Goal: Information Seeking & Learning: Find specific fact

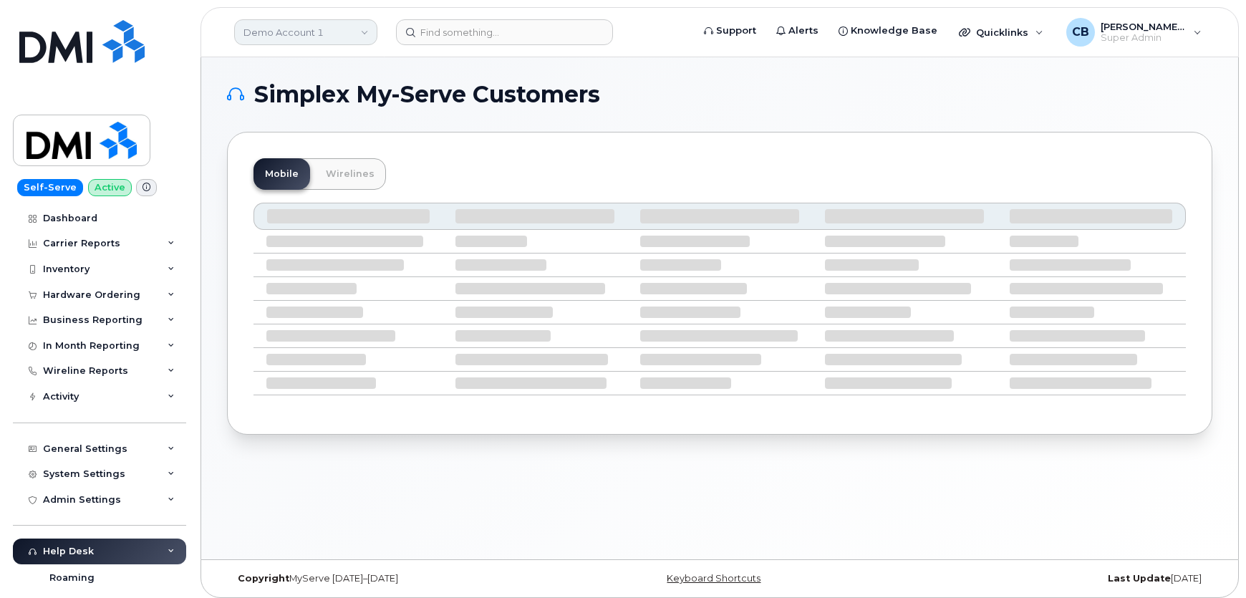
drag, startPoint x: 336, startPoint y: 31, endPoint x: 334, endPoint y: 41, distance: 10.1
click at [336, 31] on link "Demo Account 1" at bounding box center [305, 32] width 143 height 26
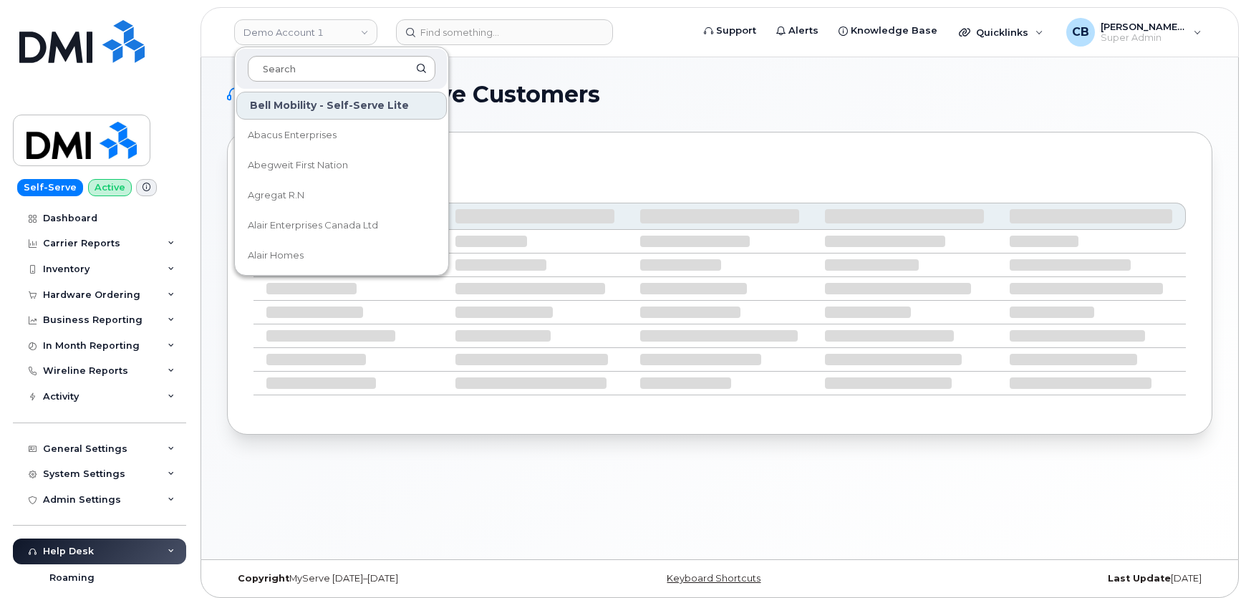
click at [323, 66] on input at bounding box center [342, 69] width 188 height 26
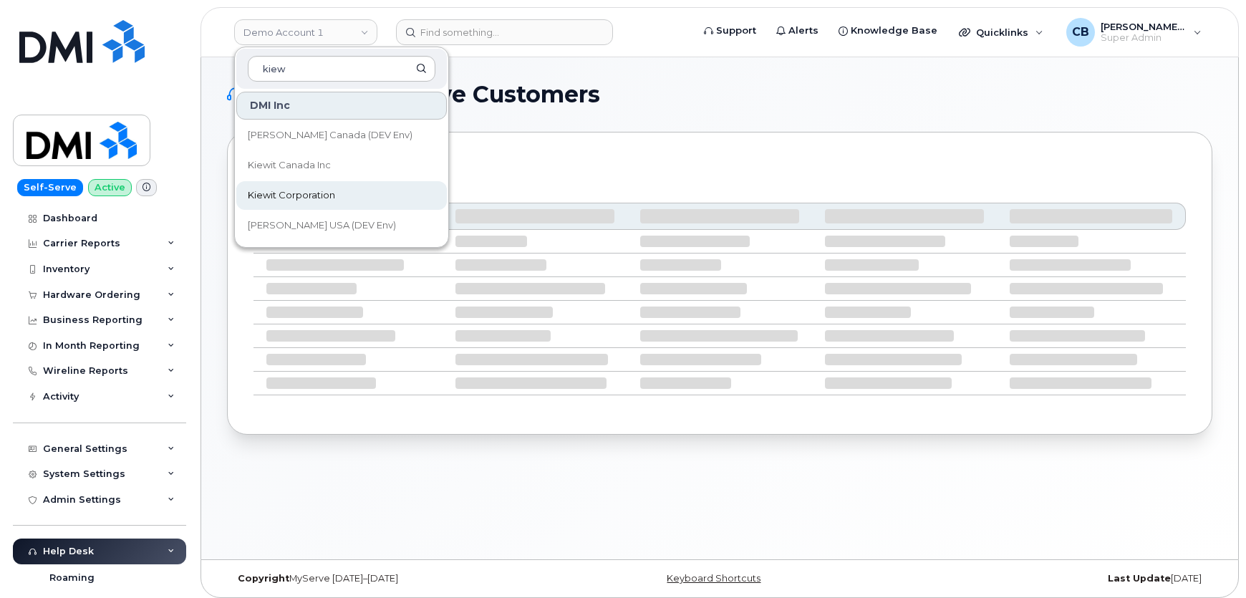
type input "kiew"
click at [292, 192] on span "Kiewit Corporation" at bounding box center [291, 195] width 87 height 14
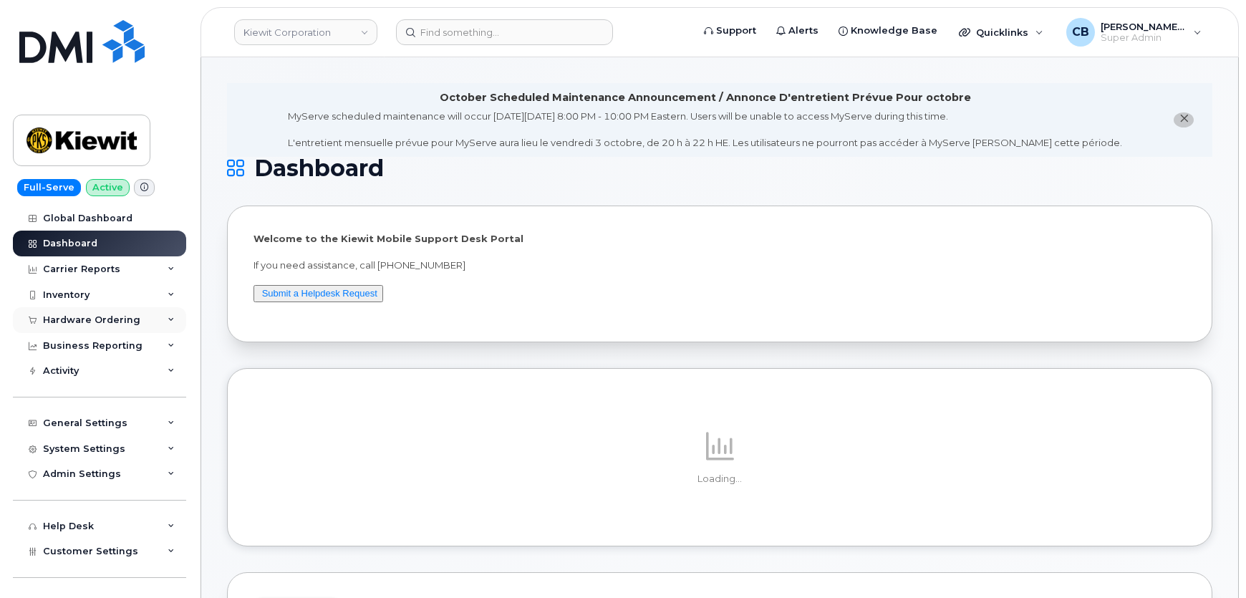
click at [79, 318] on div "Hardware Ordering" at bounding box center [91, 319] width 97 height 11
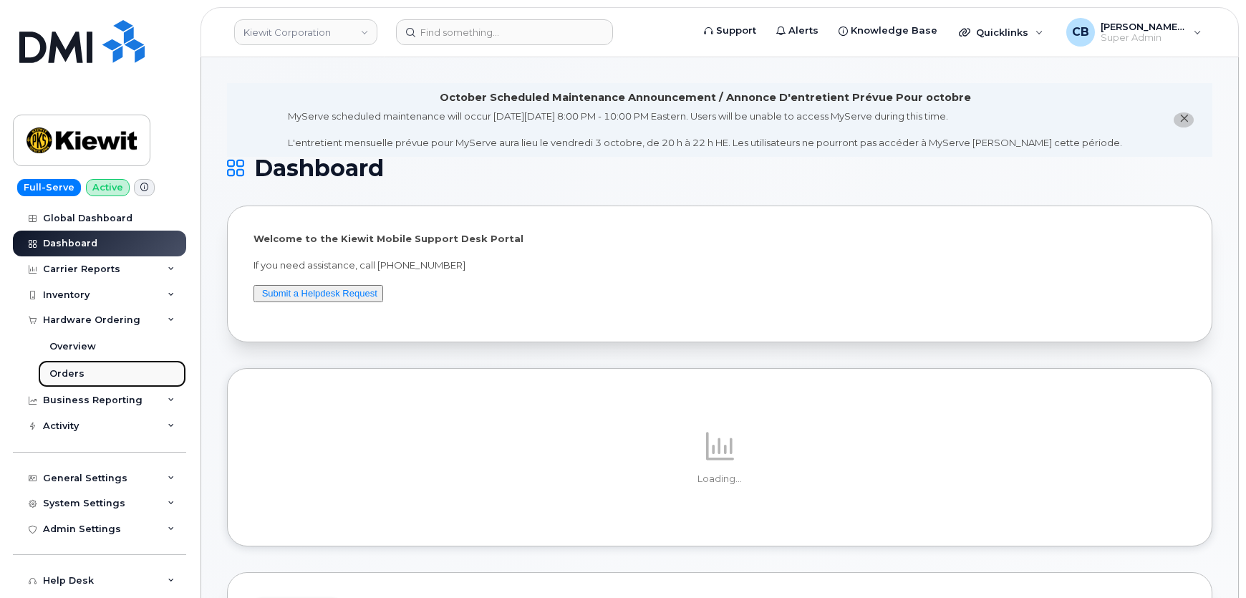
click at [64, 372] on div "Orders" at bounding box center [66, 373] width 35 height 13
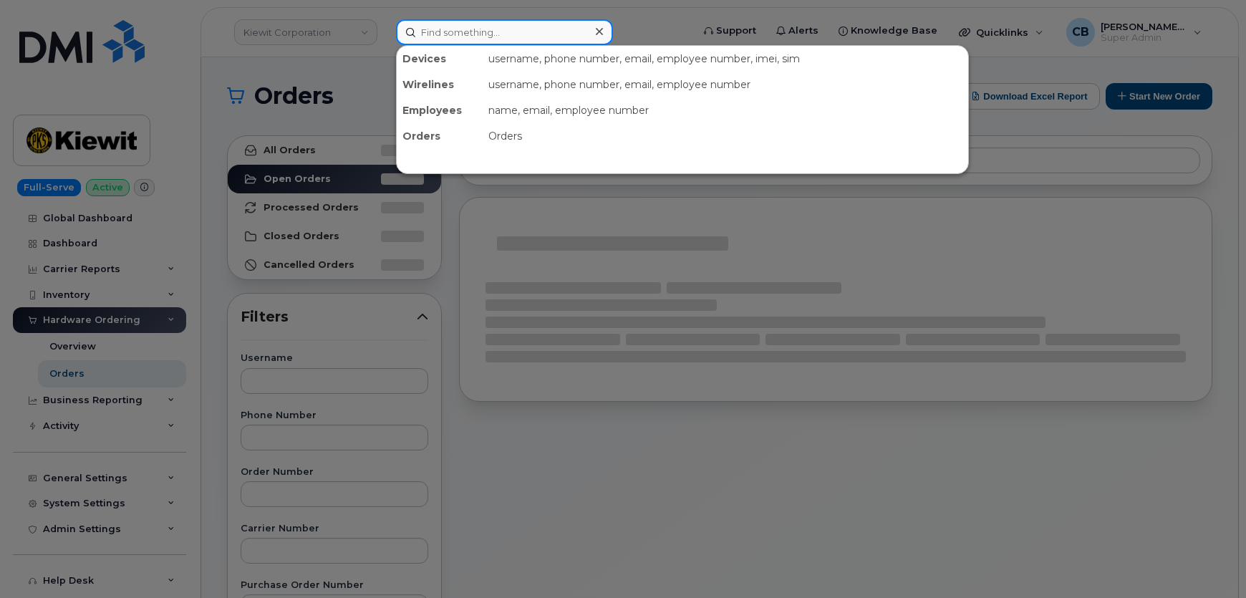
click at [451, 34] on input at bounding box center [504, 32] width 217 height 26
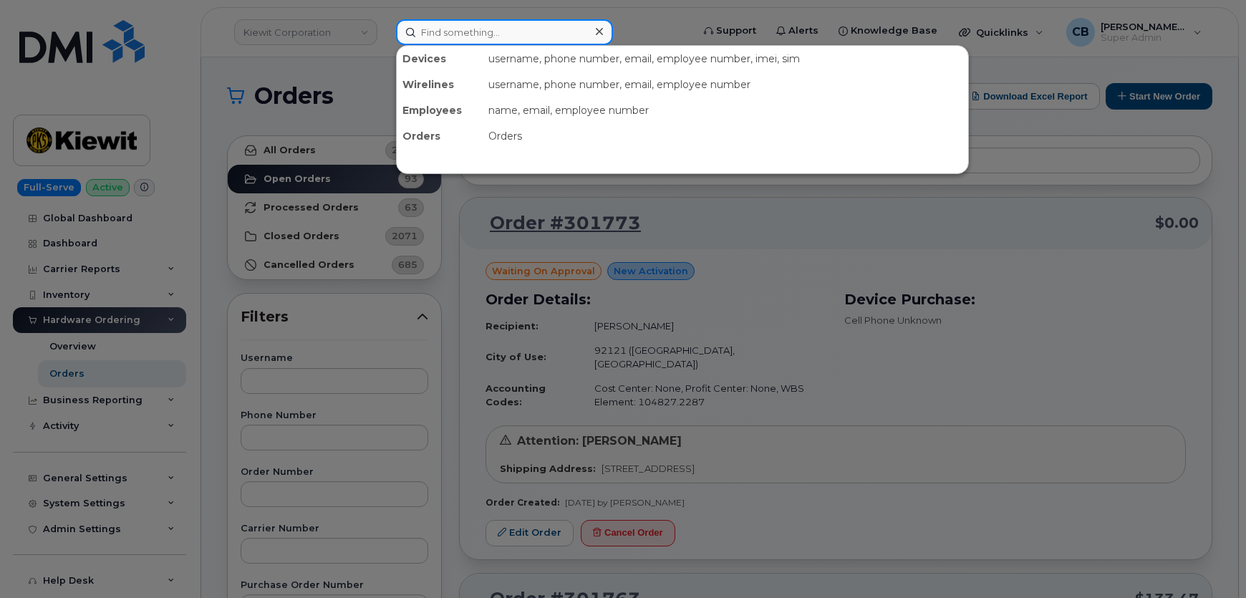
paste input "Ashley Smidt"
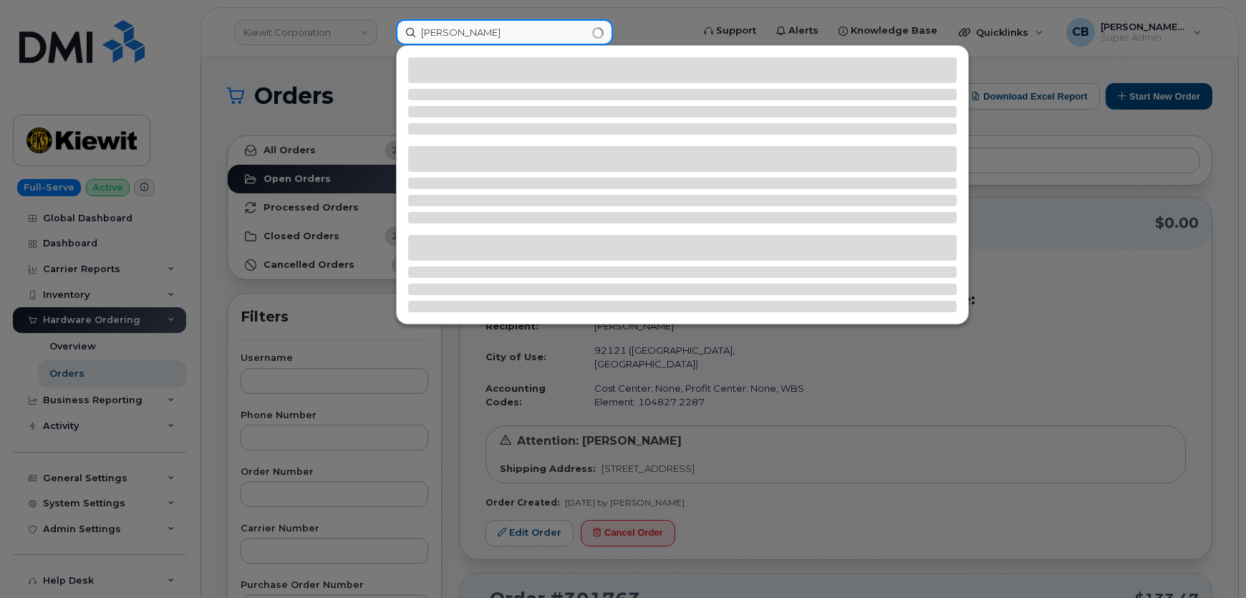
type input "Ashley Smidt"
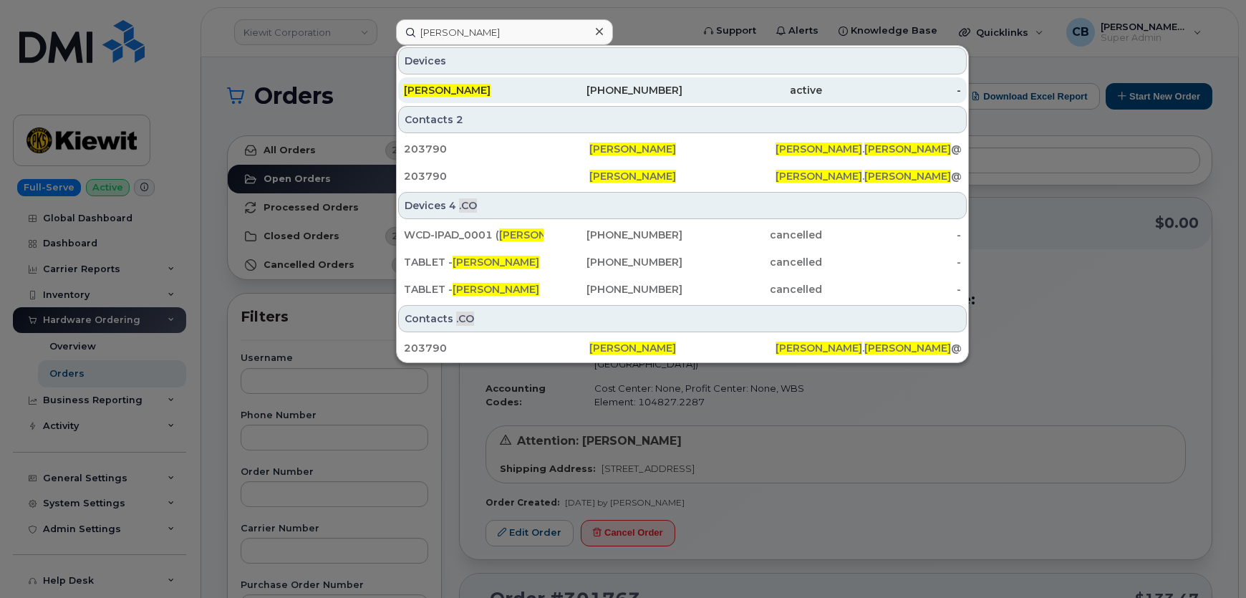
click at [450, 85] on span "Ashley Smidt" at bounding box center [447, 90] width 87 height 13
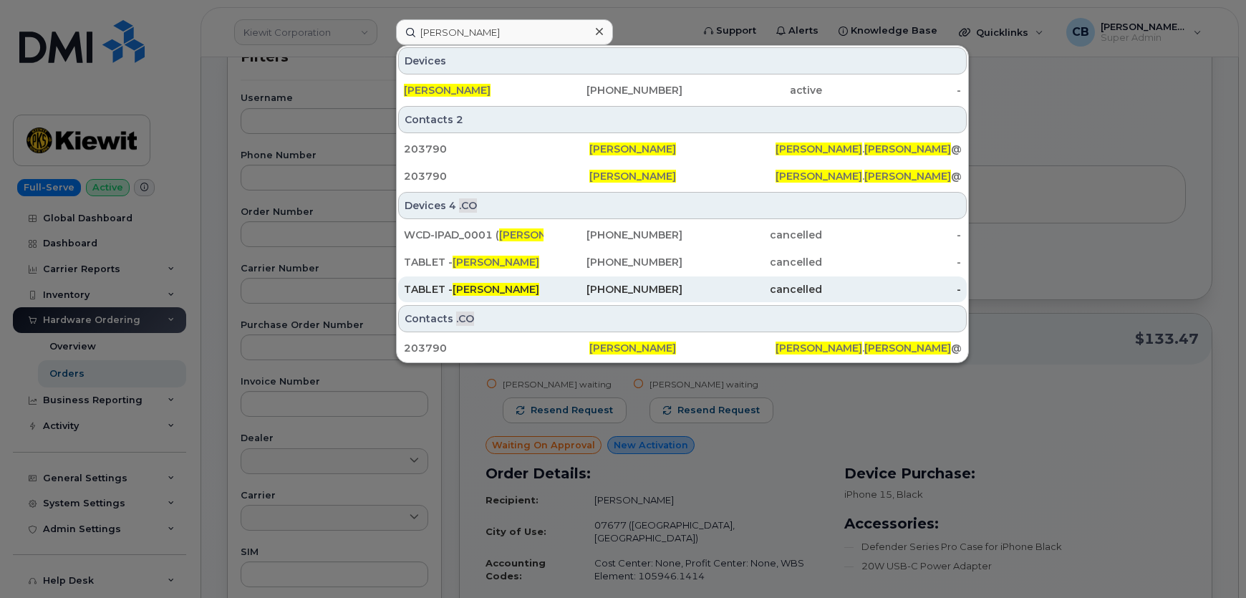
scroll to position [195, 0]
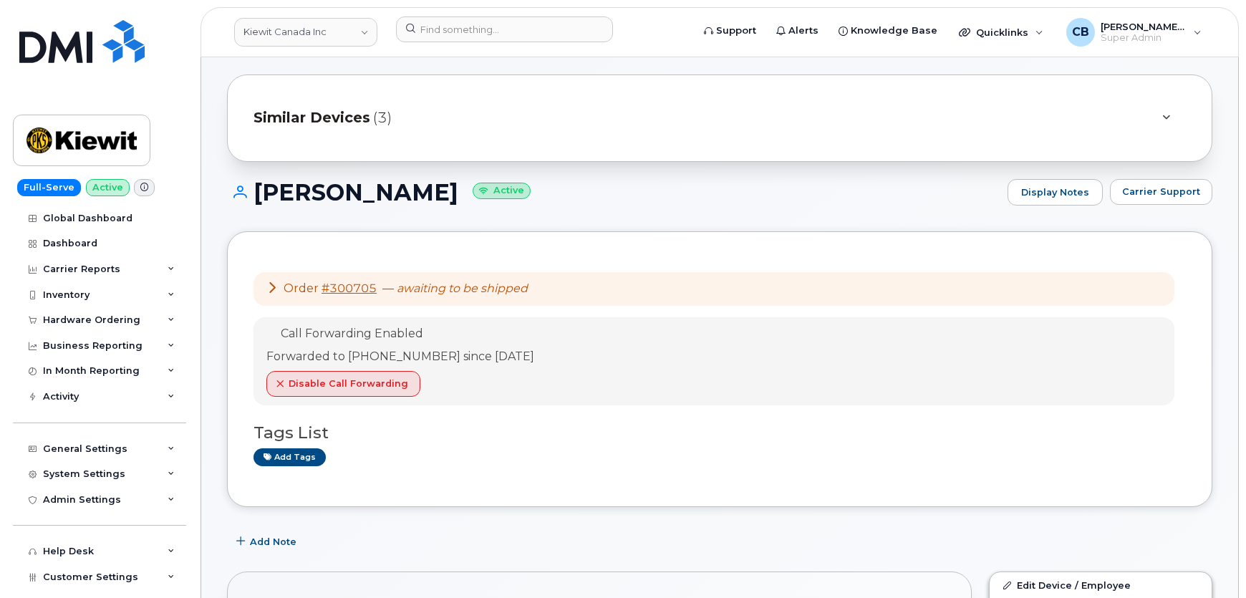
scroll to position [130, 0]
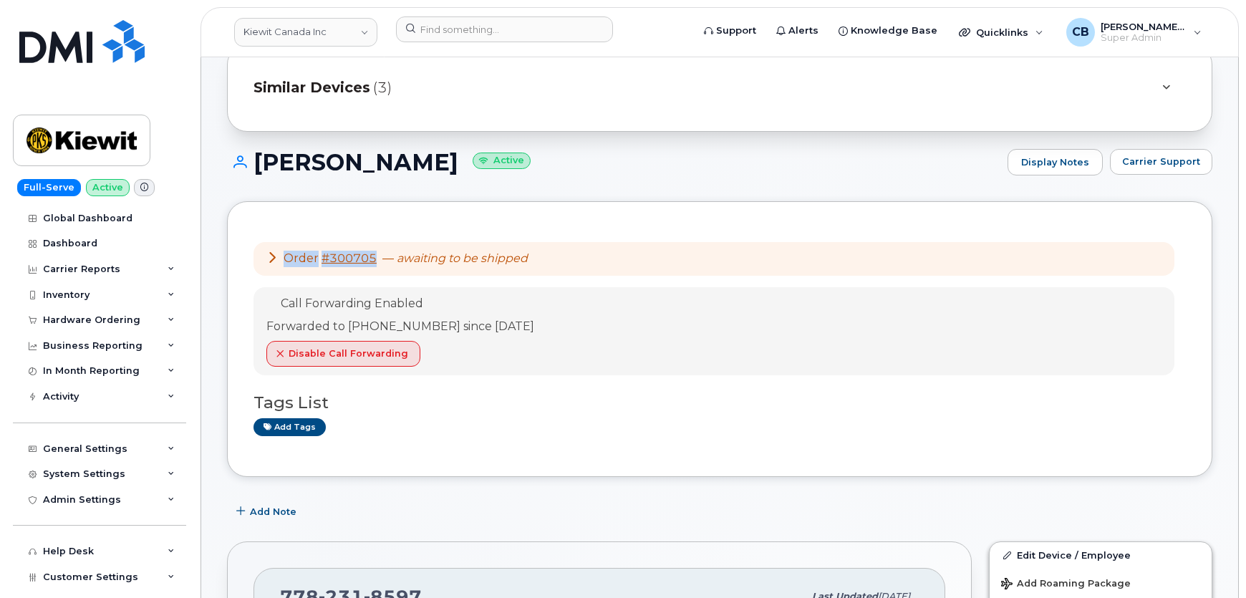
drag, startPoint x: 379, startPoint y: 258, endPoint x: 286, endPoint y: 260, distance: 93.1
click at [286, 260] on div "Order #300705 — awaiting to be shipped" at bounding box center [396, 259] width 261 height 16
copy div "Order #300705"
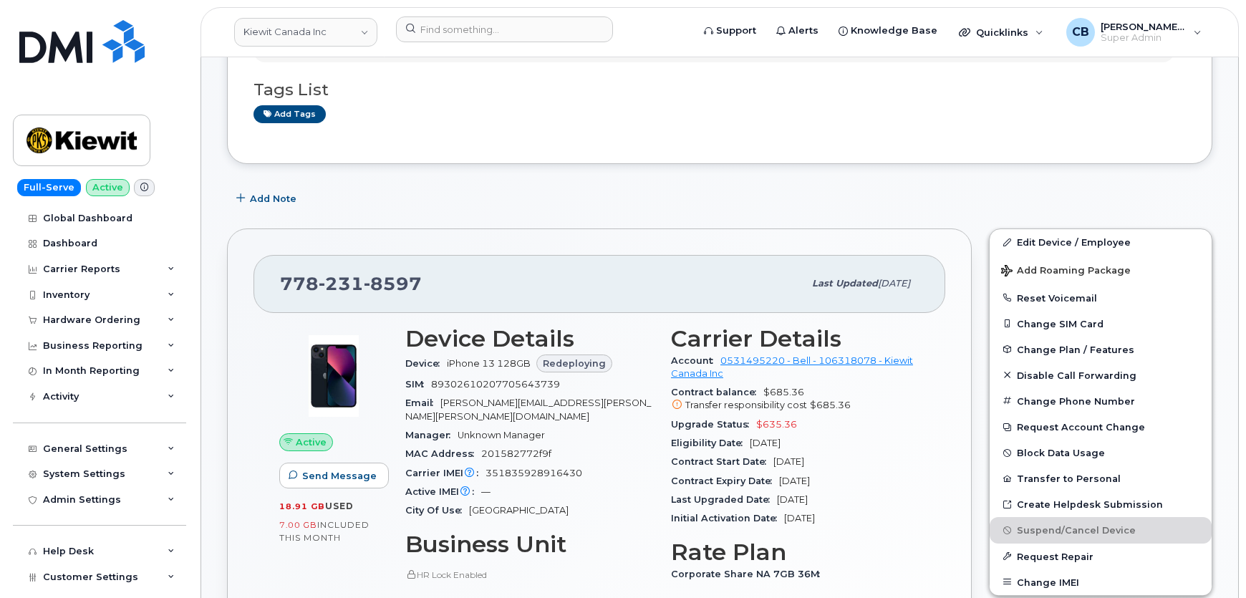
scroll to position [520, 0]
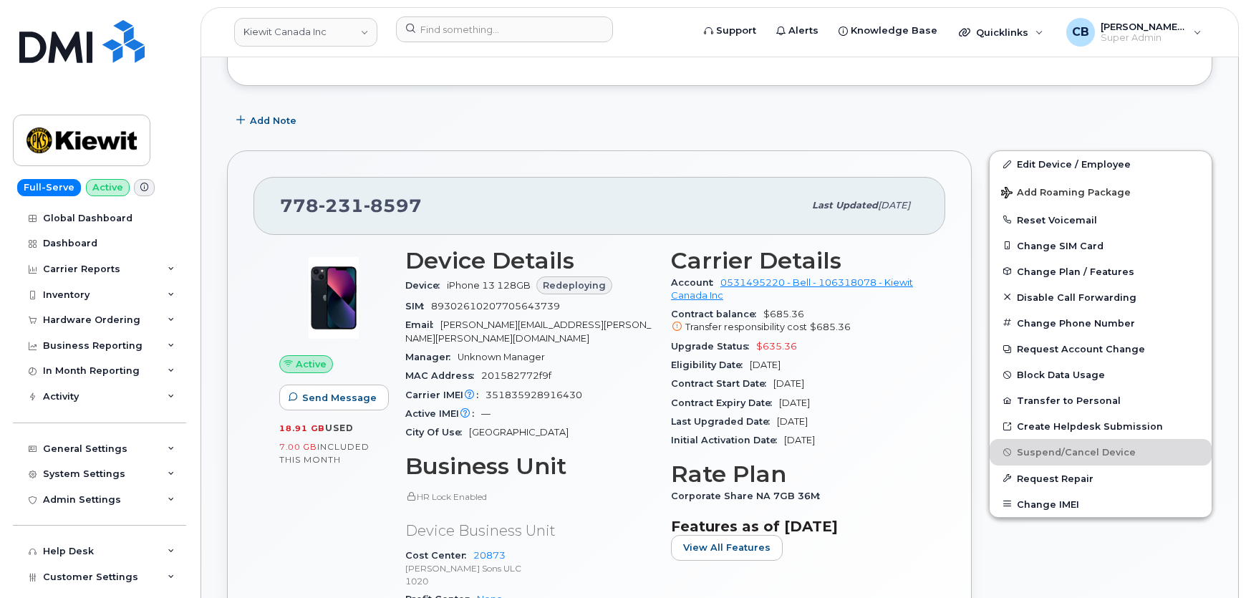
click at [140, 185] on icon at bounding box center [144, 187] width 8 height 8
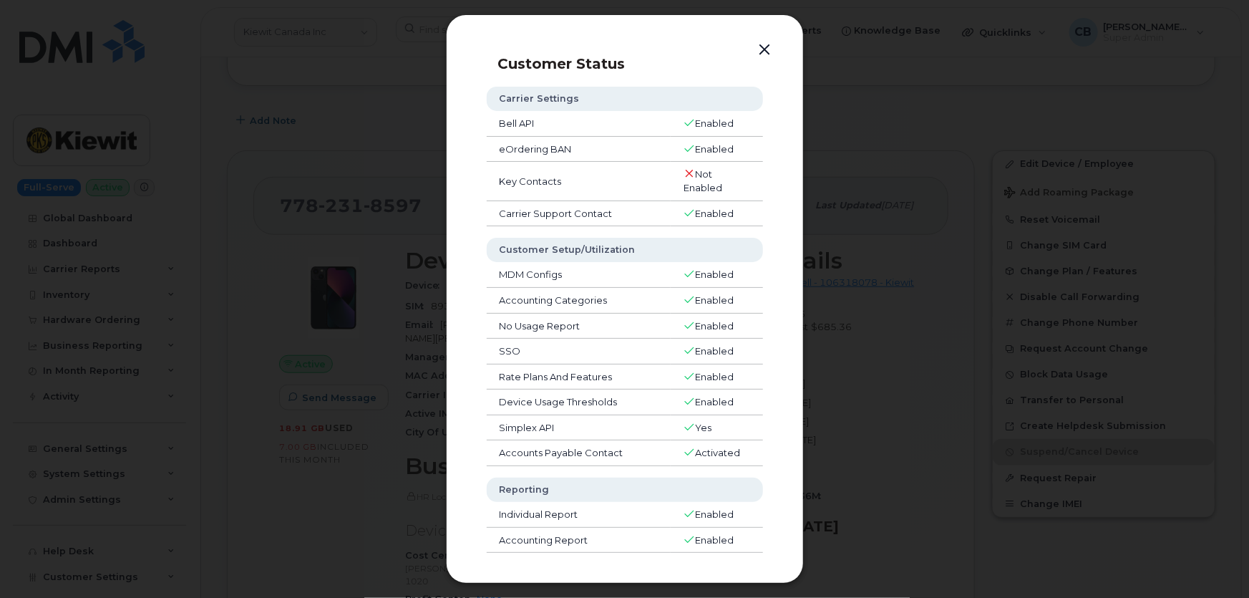
click at [766, 48] on button "button" at bounding box center [765, 50] width 21 height 20
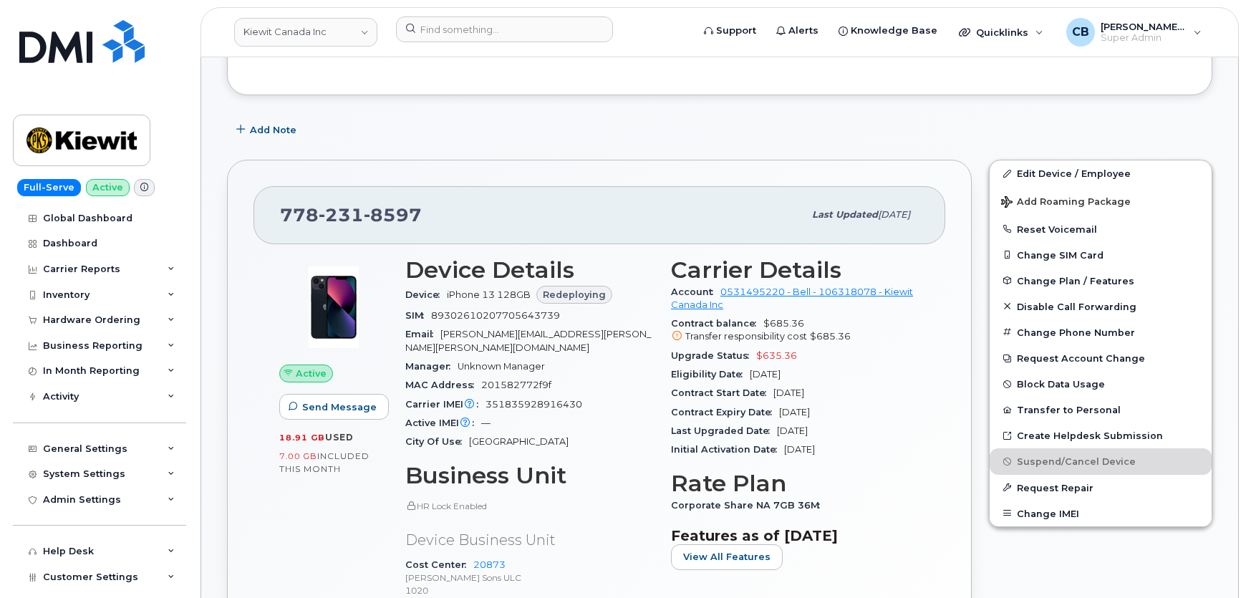
scroll to position [0, 0]
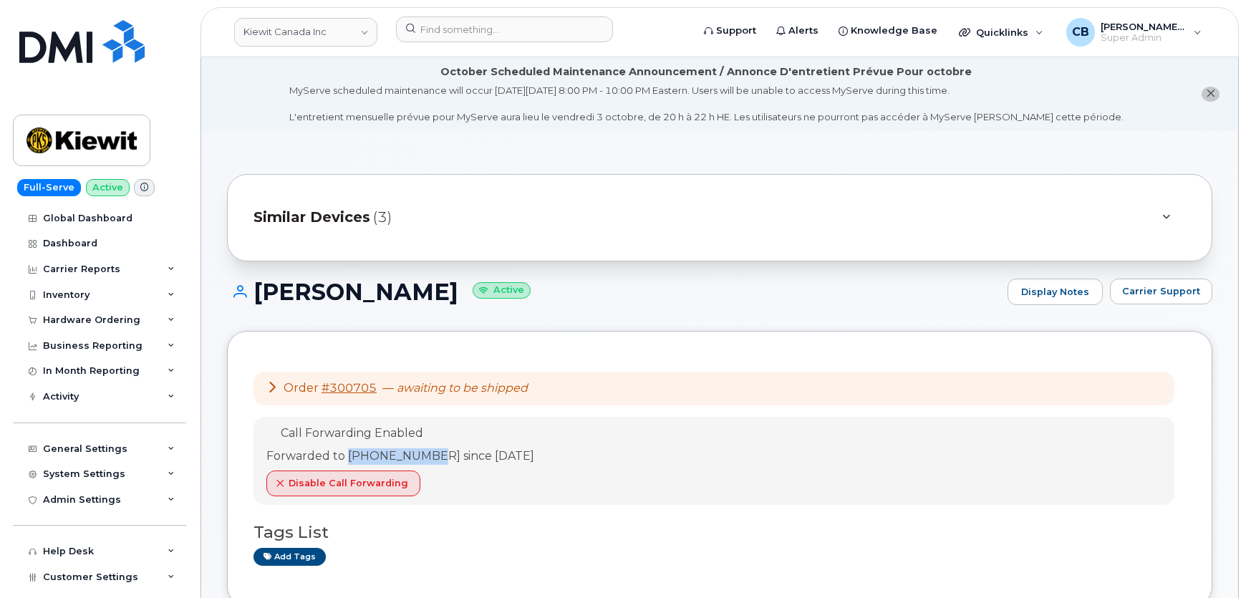
drag, startPoint x: 437, startPoint y: 457, endPoint x: 348, endPoint y: 457, distance: 88.8
click at [348, 457] on div "Forwarded to 250-938-1814 since Jun 13, 2024" at bounding box center [400, 456] width 268 height 16
copy div "250-938-1814"
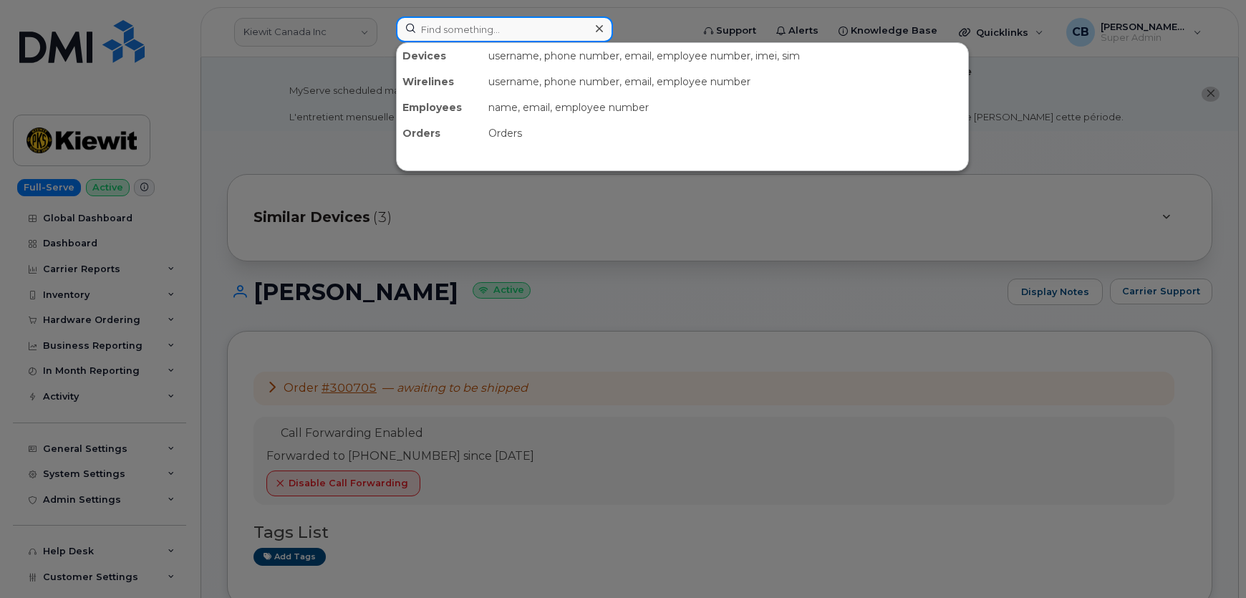
click at [490, 22] on input at bounding box center [504, 29] width 217 height 26
paste input "360-488-3583"
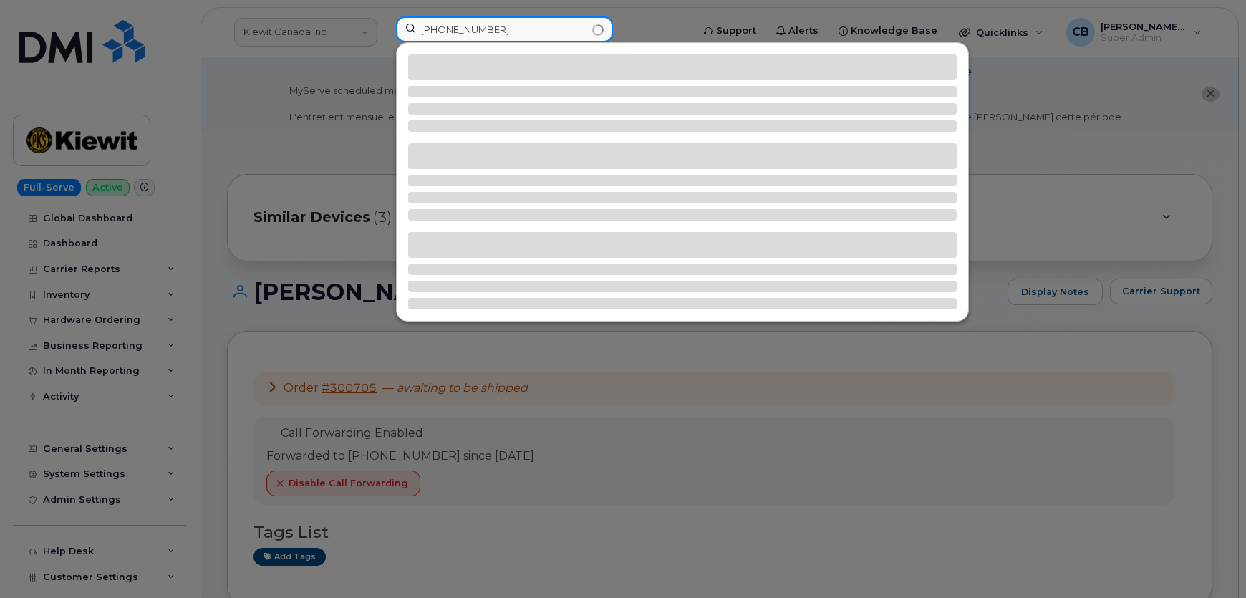
type input "360-488-3583"
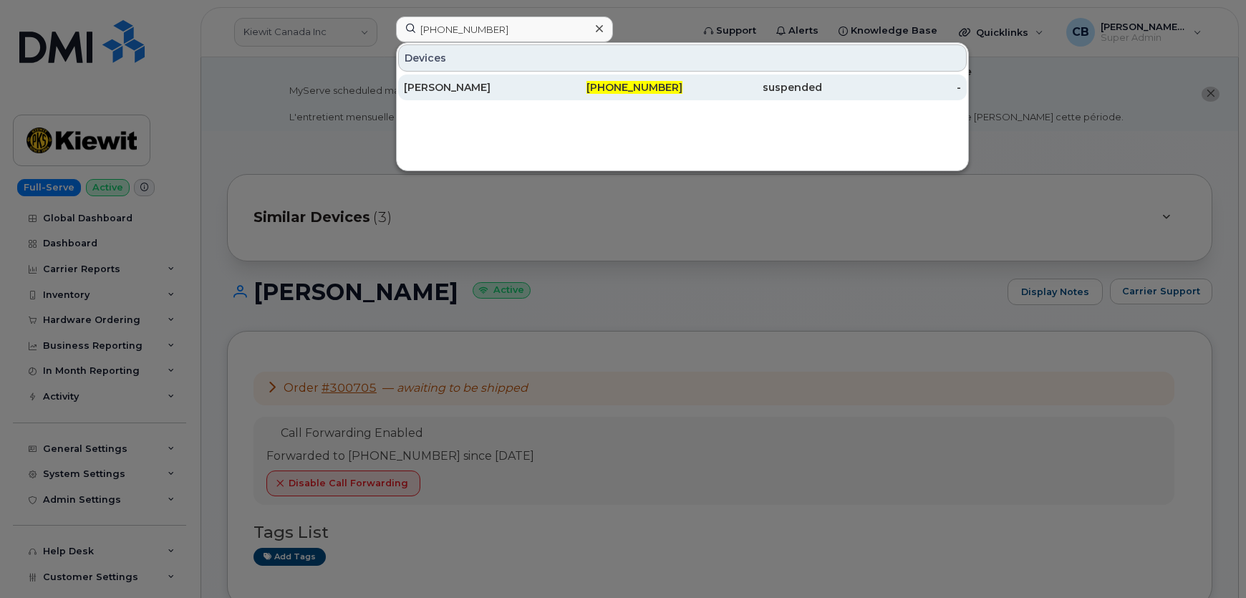
click at [460, 85] on div "WILLIAM SAUM" at bounding box center [474, 87] width 140 height 14
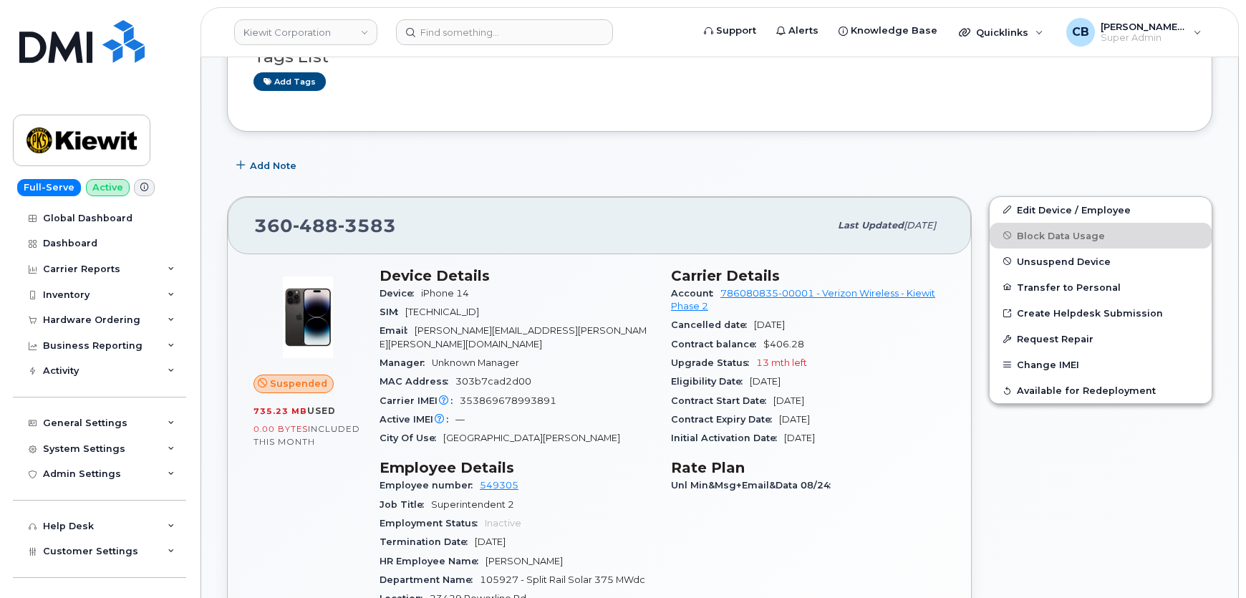
scroll to position [390, 0]
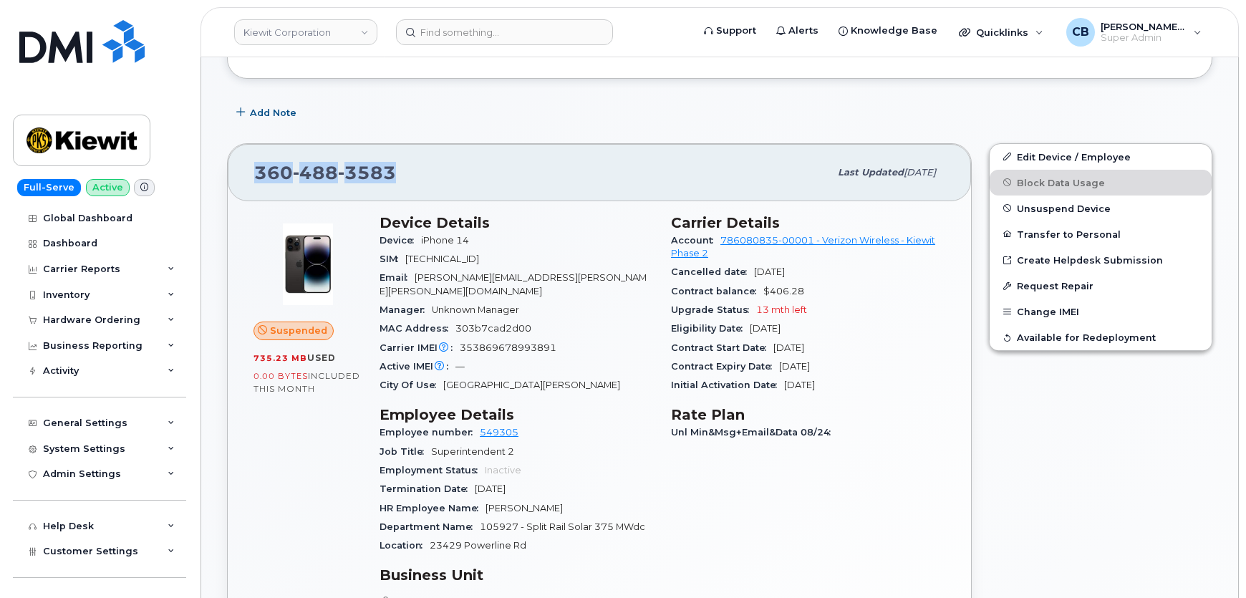
drag, startPoint x: 402, startPoint y: 166, endPoint x: 254, endPoint y: 171, distance: 147.6
click at [254, 171] on div "360 488 3583" at bounding box center [541, 172] width 575 height 30
copy span "360 488 3583"
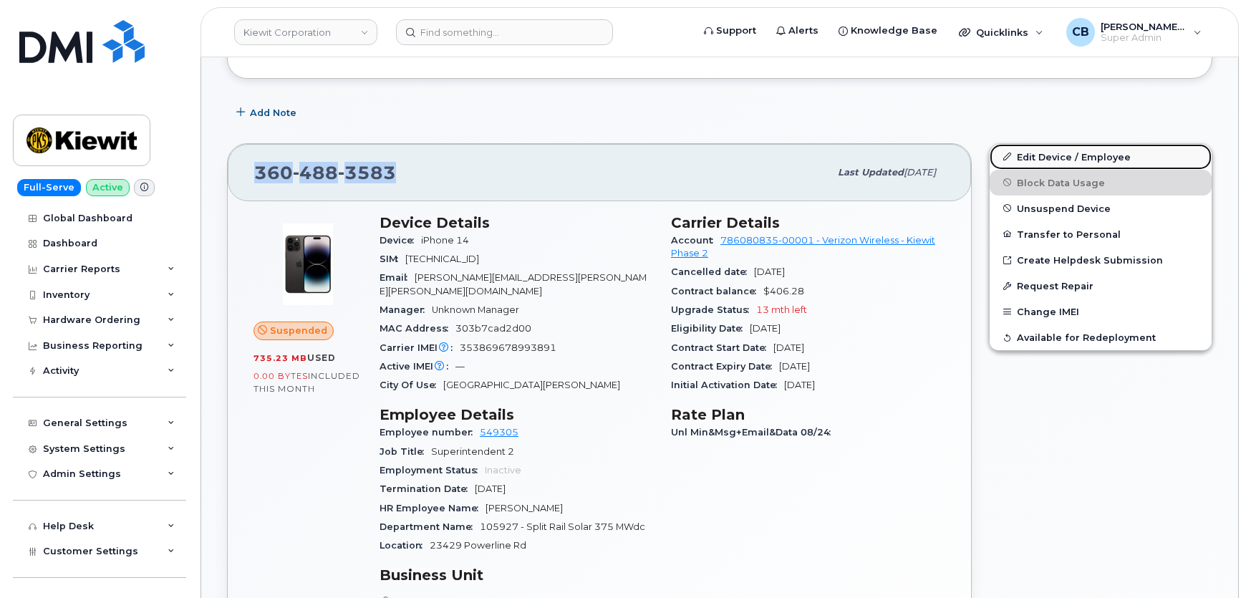
click at [1042, 162] on link "Edit Device / Employee" at bounding box center [1100, 157] width 222 height 26
click at [1044, 154] on link "Edit Device / Employee" at bounding box center [1100, 157] width 222 height 26
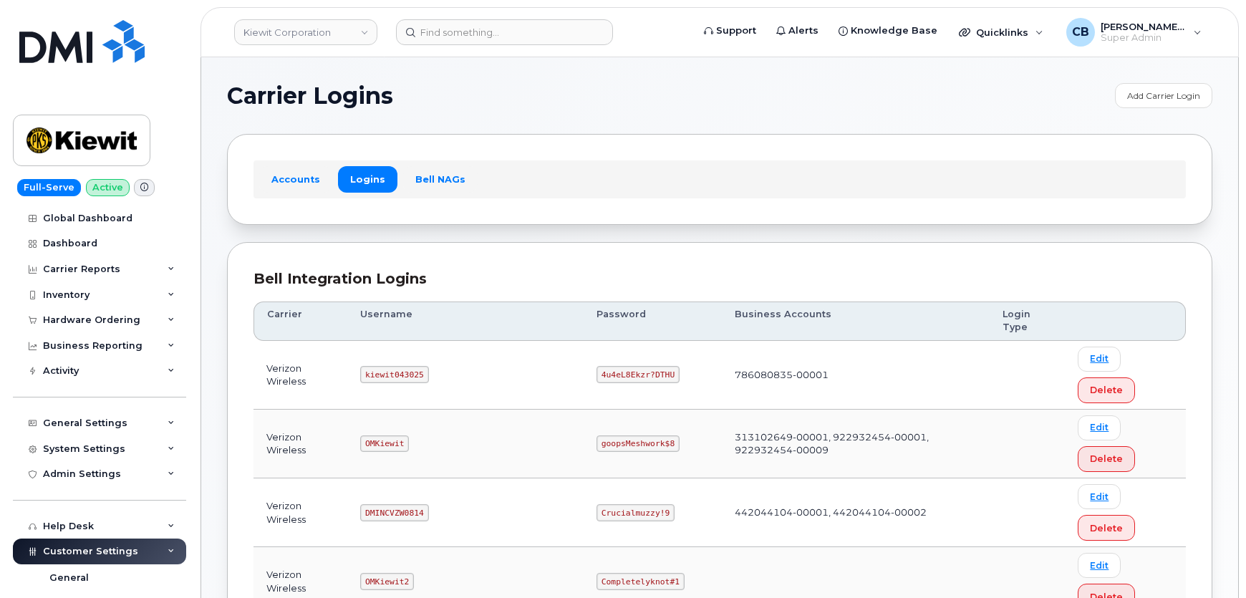
click at [402, 366] on code "kiewit043025" at bounding box center [394, 374] width 68 height 17
click at [401, 366] on code "kiewit043025" at bounding box center [394, 374] width 68 height 17
copy code "kiewit043025"
click at [596, 366] on code "4u4eL8Ekzr?DTHU" at bounding box center [637, 374] width 83 height 17
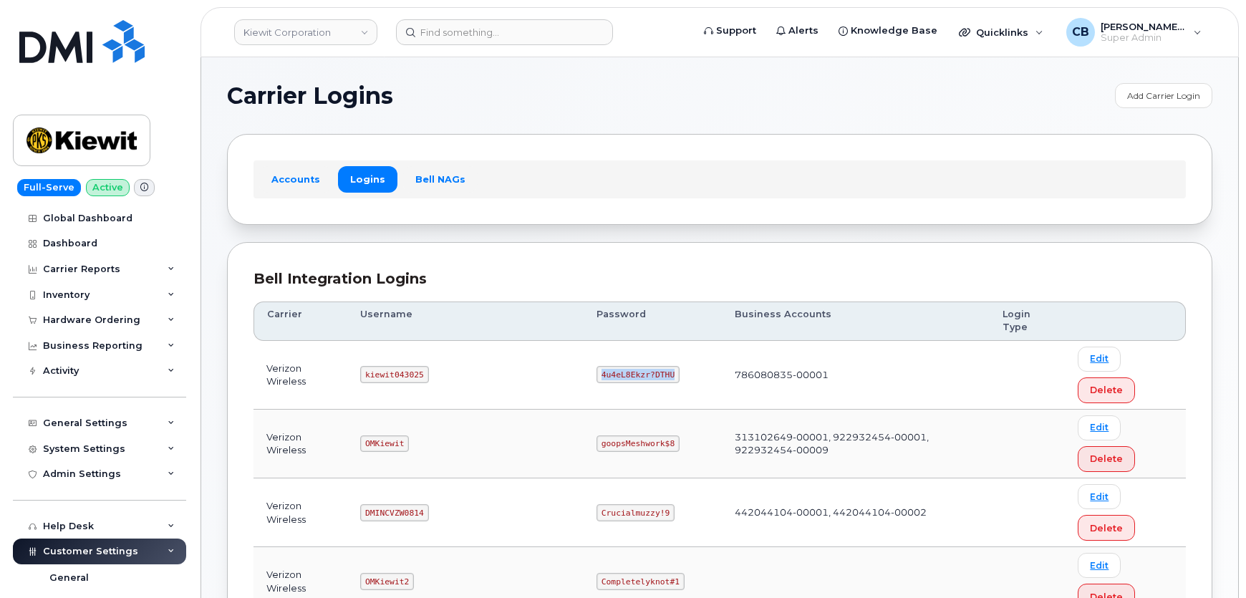
click at [596, 366] on code "4u4eL8Ekzr?DTHU" at bounding box center [637, 374] width 83 height 17
copy code "4u4eL8Ekzr?DTHU"
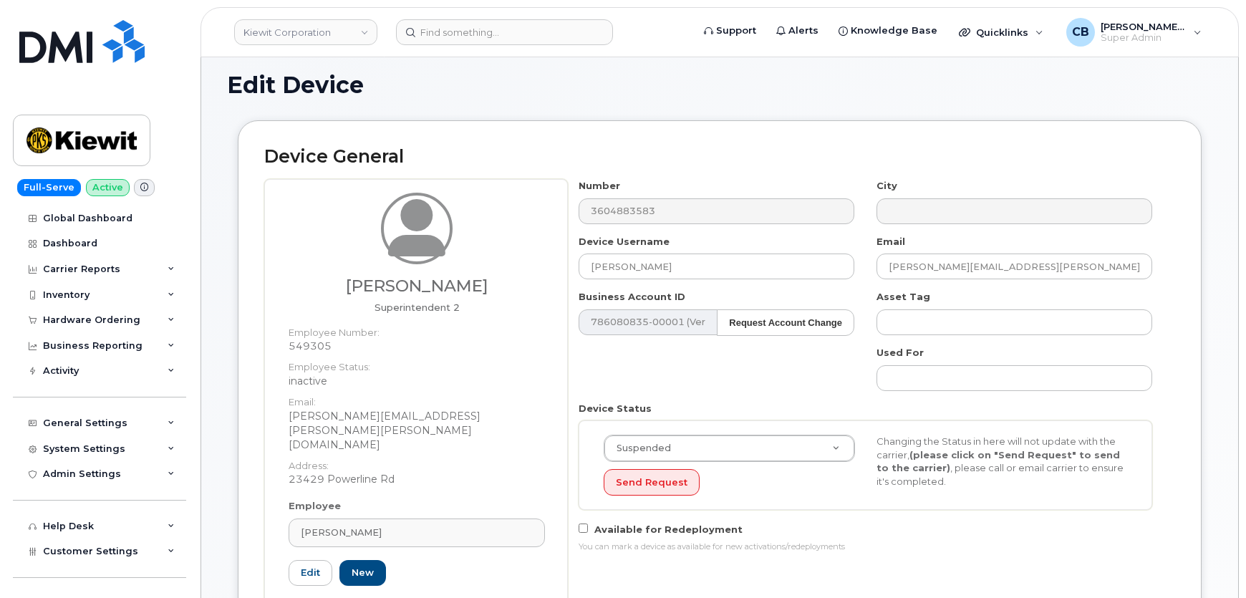
scroll to position [130, 0]
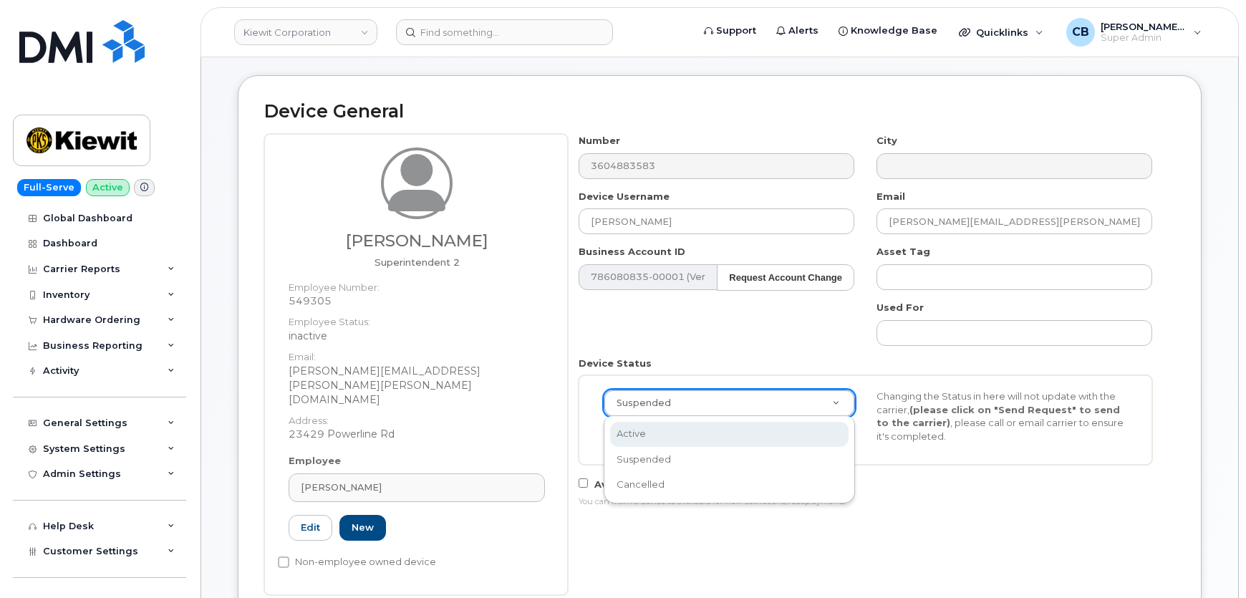
select select "active"
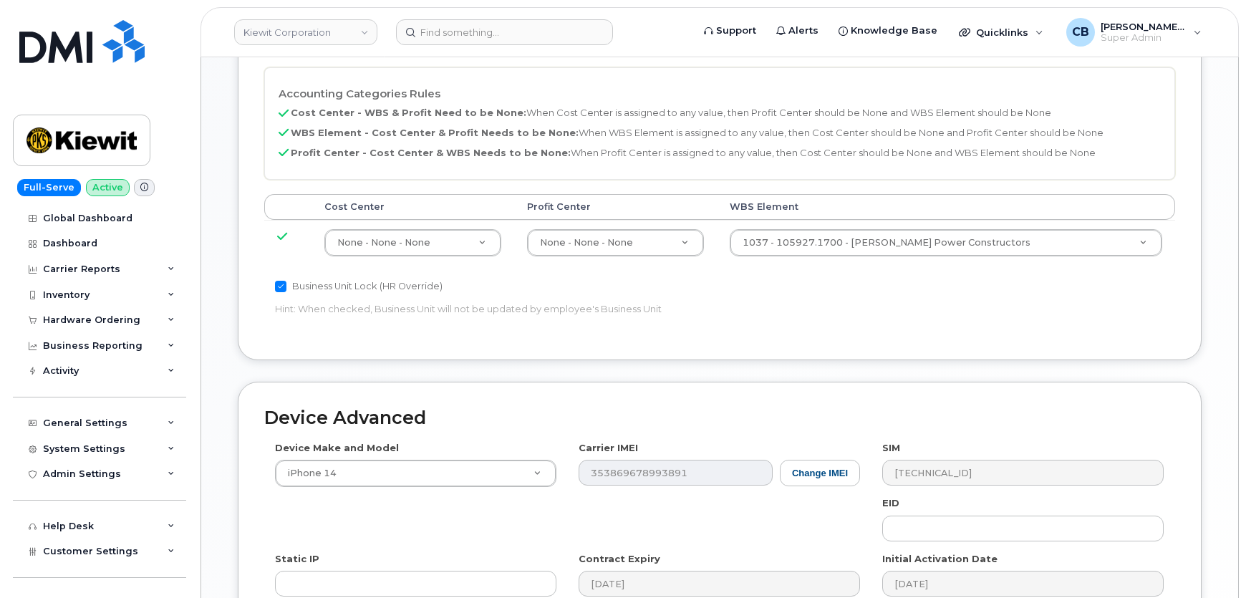
scroll to position [945, 0]
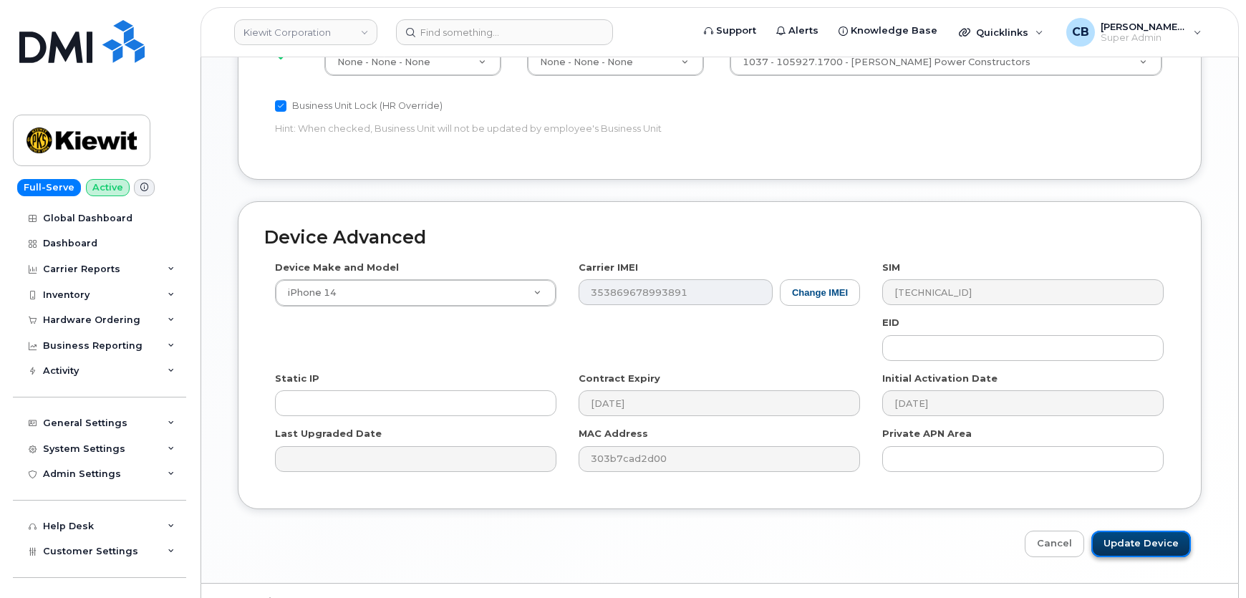
click at [1158, 530] on input "Update Device" at bounding box center [1141, 543] width 100 height 26
type input "Saving..."
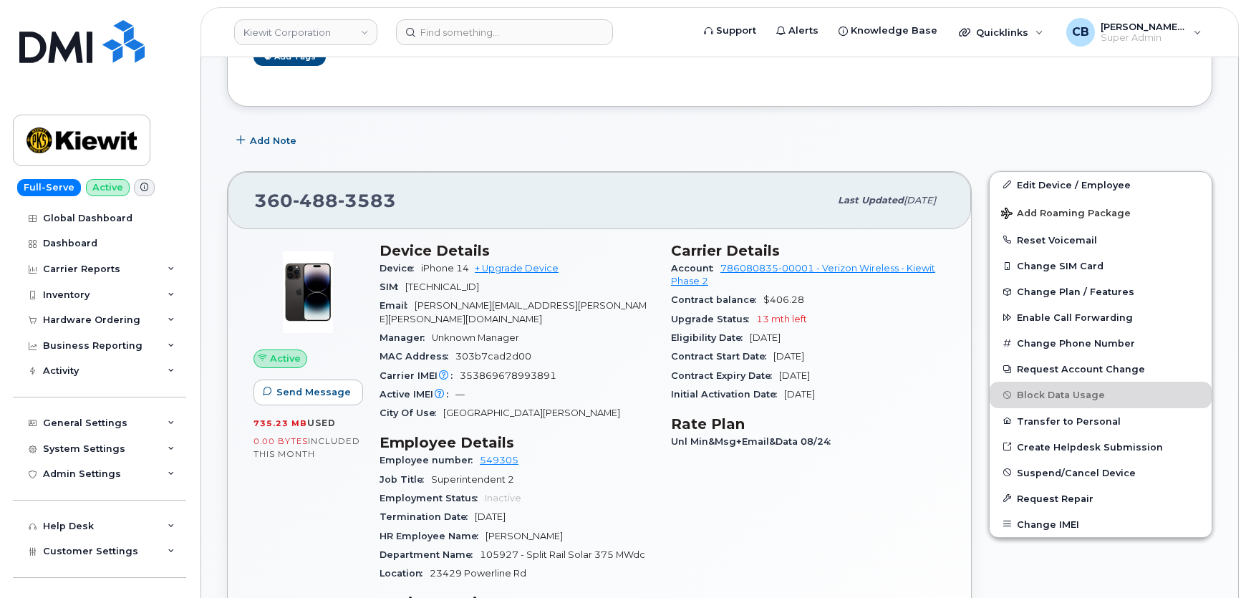
scroll to position [390, 0]
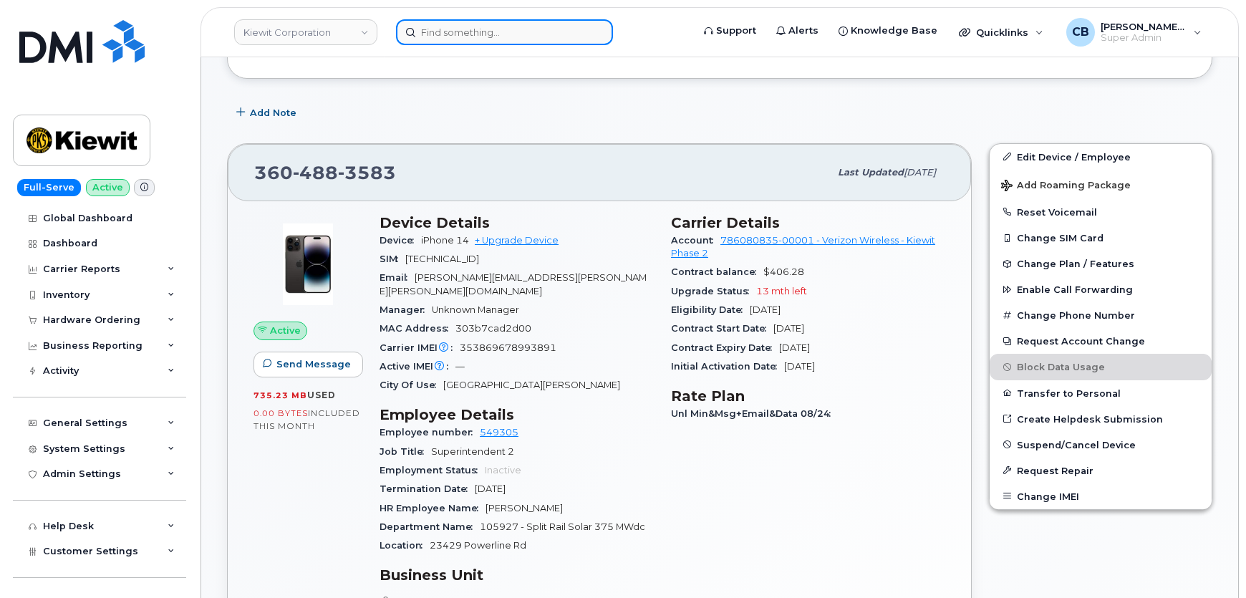
click at [476, 31] on input at bounding box center [504, 32] width 217 height 26
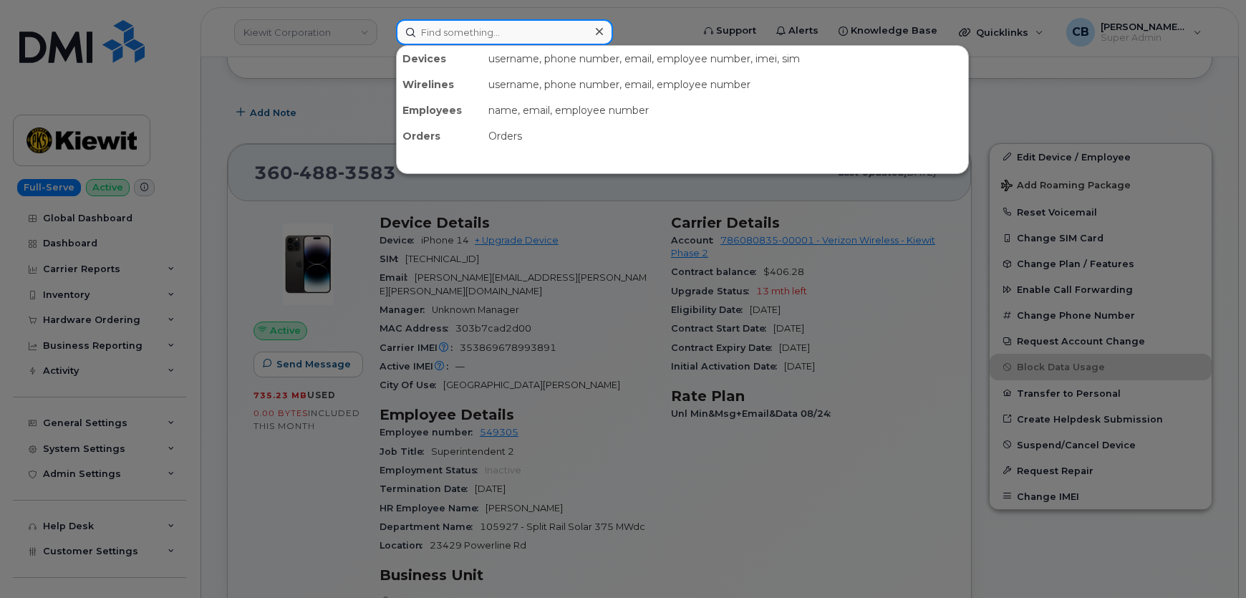
paste input "647-376-8519"
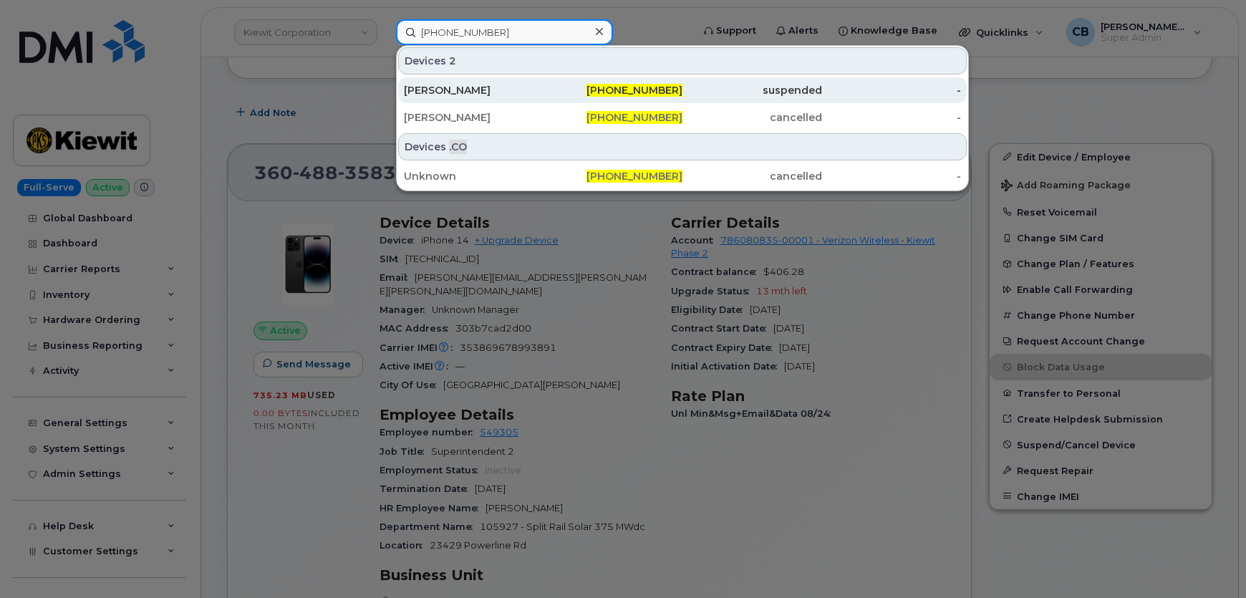
type input "647-376-8519"
click at [417, 92] on div "Yejia Ding" at bounding box center [474, 90] width 140 height 14
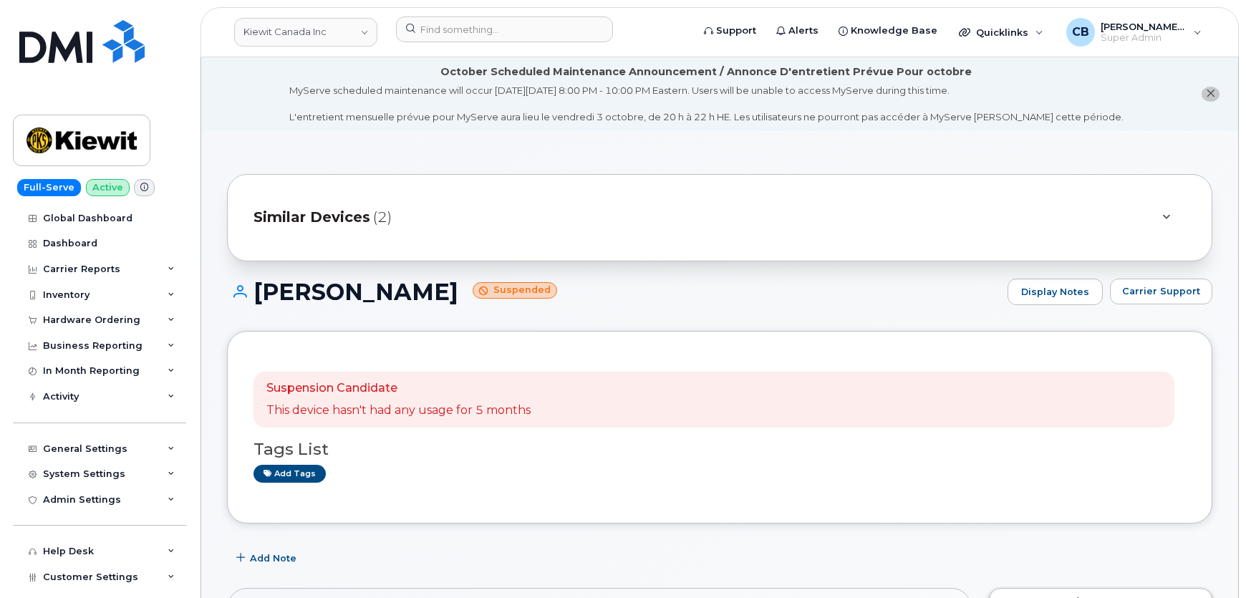
drag, startPoint x: 261, startPoint y: 100, endPoint x: 62, endPoint y: 138, distance: 202.7
click at [261, 100] on li "October Scheduled Maintenance Announcement / Annonce D'entretient Prévue Pour o…" at bounding box center [719, 94] width 1037 height 74
click at [298, 32] on link "Kiewit Canada Inc" at bounding box center [305, 32] width 143 height 29
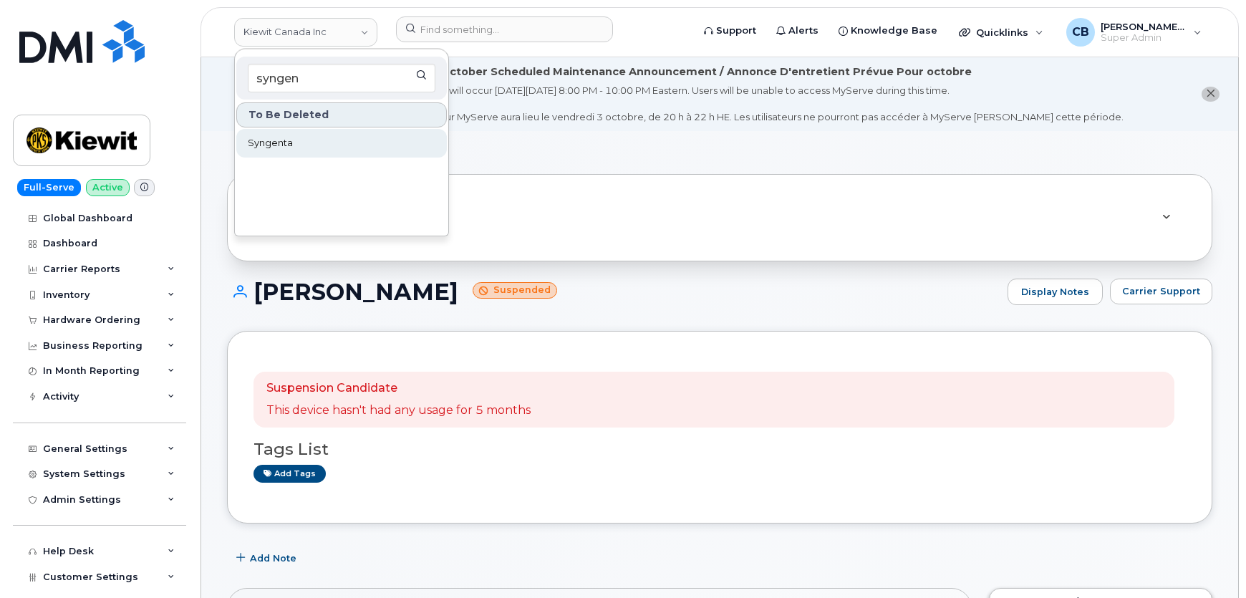
type input "syngen"
click at [264, 146] on span "Syngenta" at bounding box center [270, 143] width 45 height 14
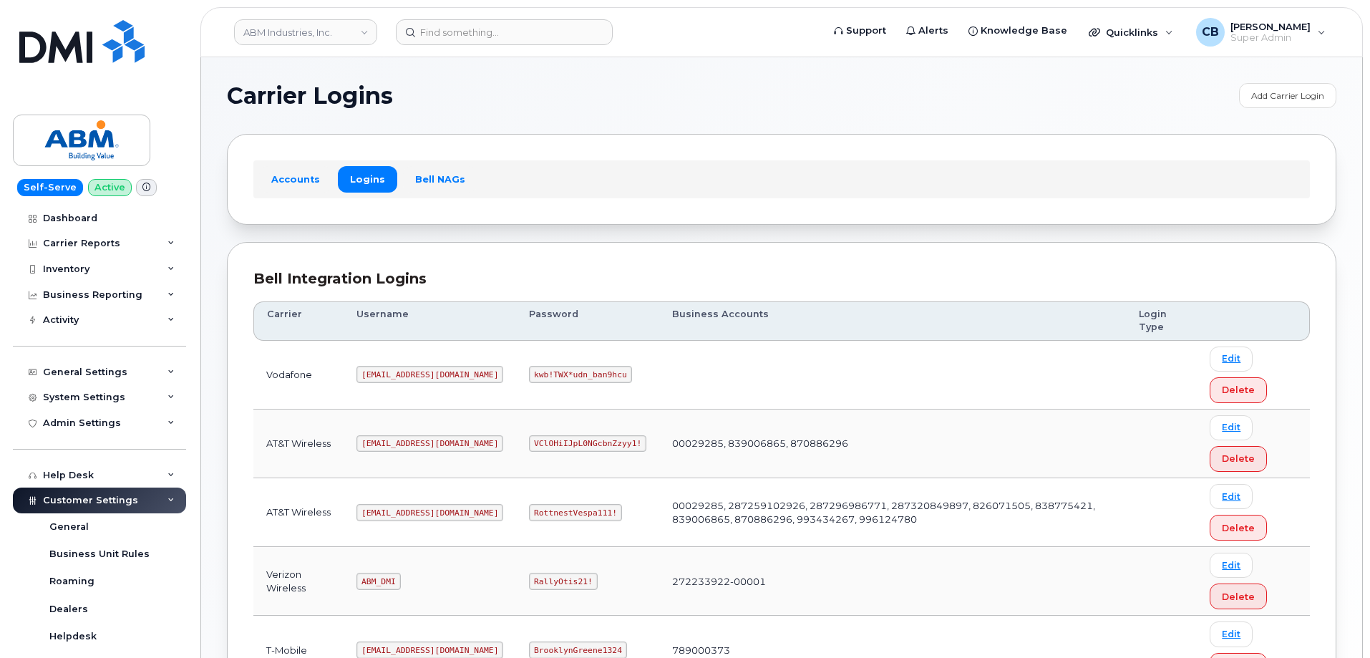
click at [394, 511] on code "[EMAIL_ADDRESS][DOMAIN_NAME]" at bounding box center [429, 512] width 147 height 17
copy code "[EMAIL_ADDRESS][DOMAIN_NAME]"
drag, startPoint x: 560, startPoint y: 512, endPoint x: 485, endPoint y: 513, distance: 74.5
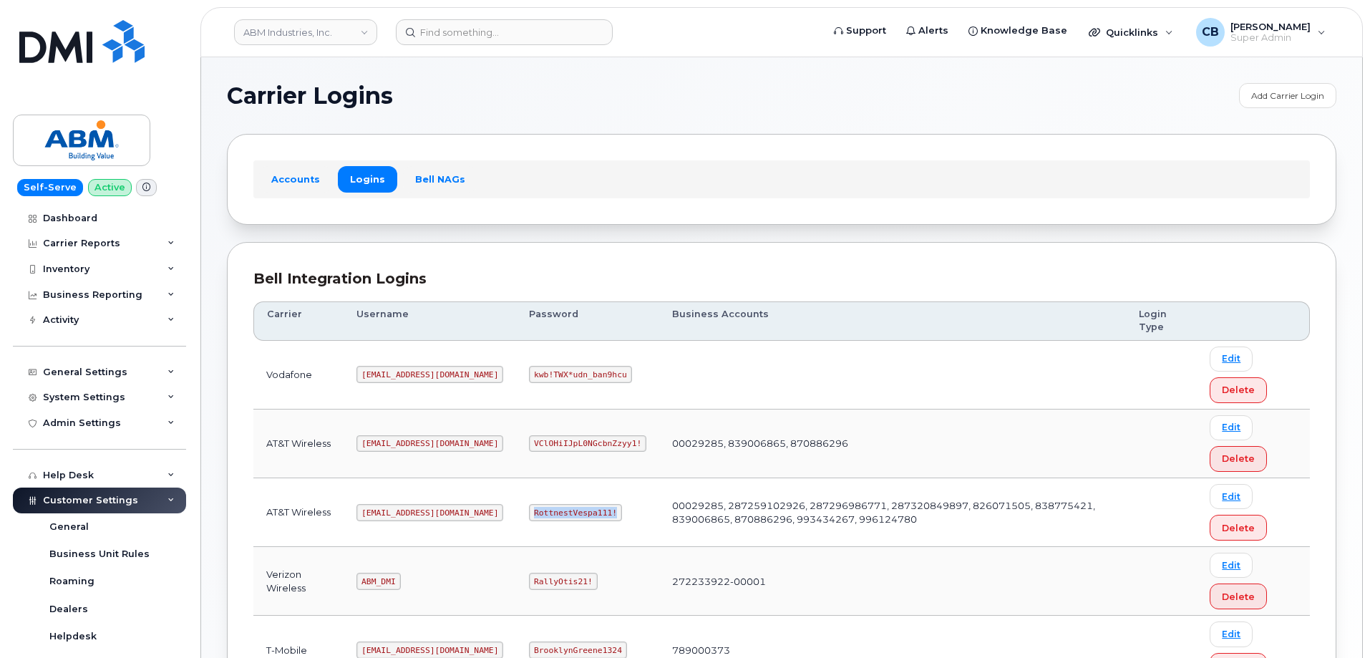
click at [529, 513] on code "RottnestVespa111!" at bounding box center [575, 512] width 93 height 17
copy code "RottnestVespa111!"
